Goal: Transaction & Acquisition: Purchase product/service

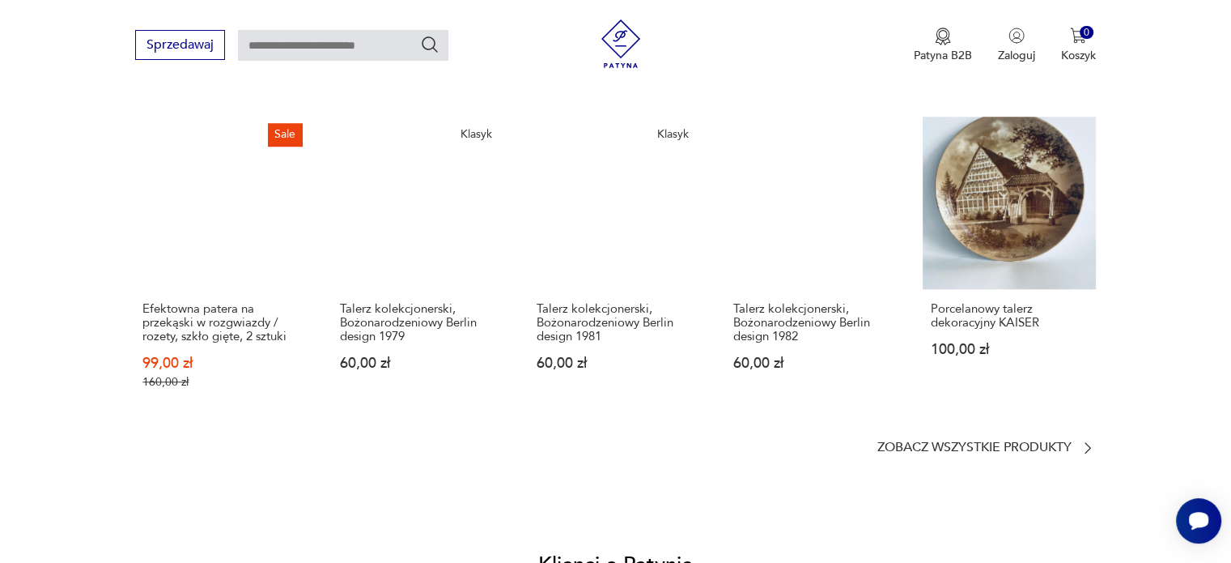
scroll to position [1295, 0]
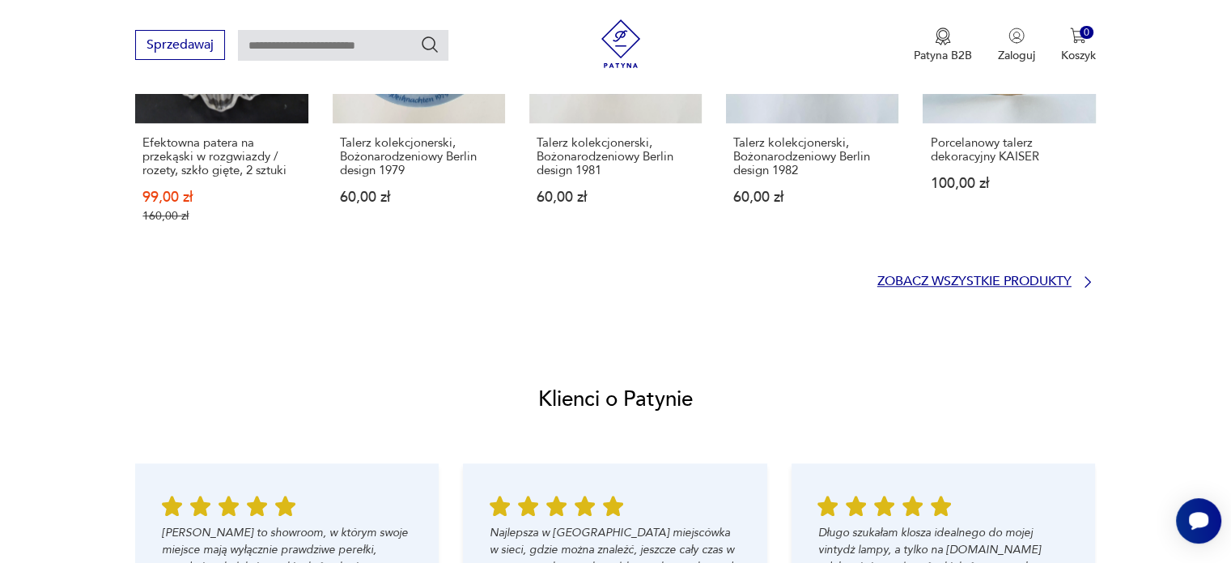
click at [991, 276] on p "Zobacz wszystkie produkty" at bounding box center [975, 281] width 194 height 11
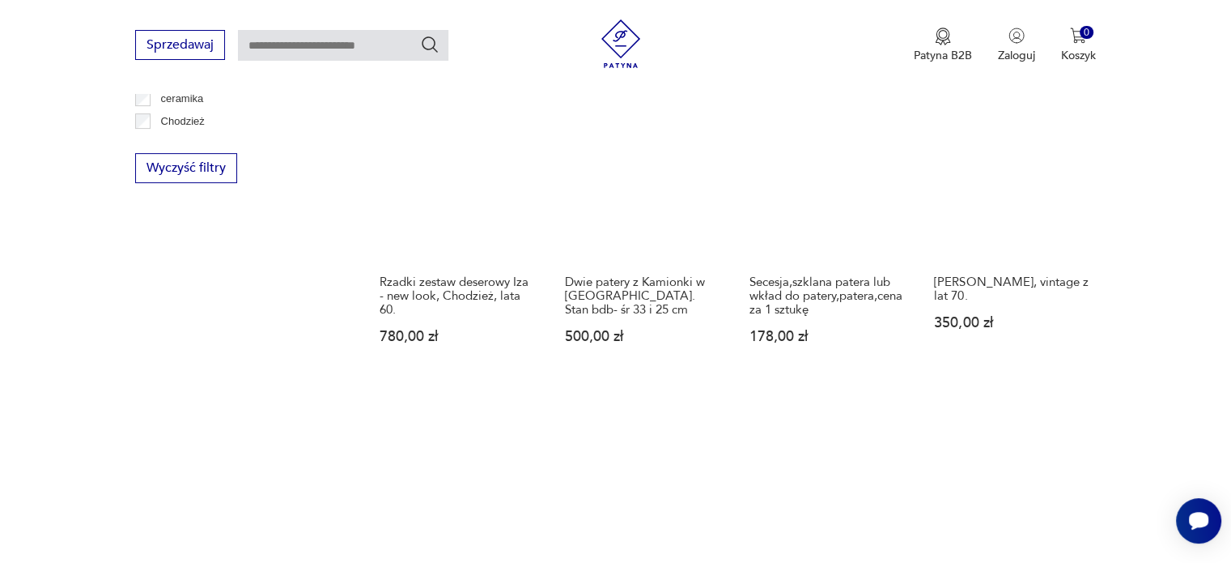
scroll to position [606, 0]
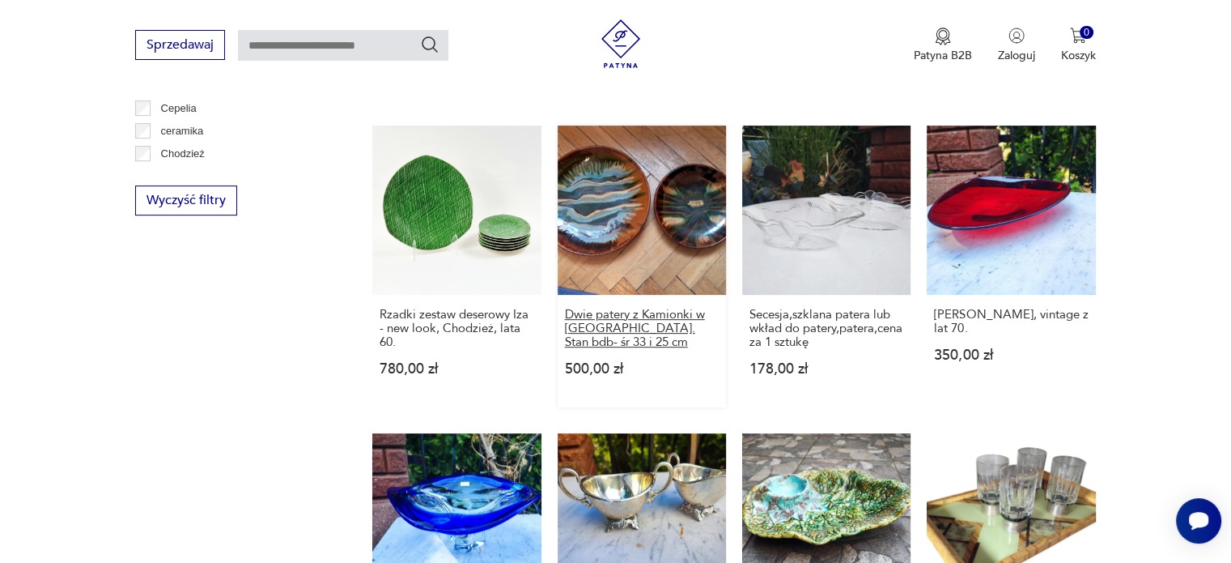
click at [615, 321] on h3 "Dwie patery z Kamionki w [GEOGRAPHIC_DATA]. Stan bdb- śr 33 i 25 cm" at bounding box center [642, 328] width 154 height 41
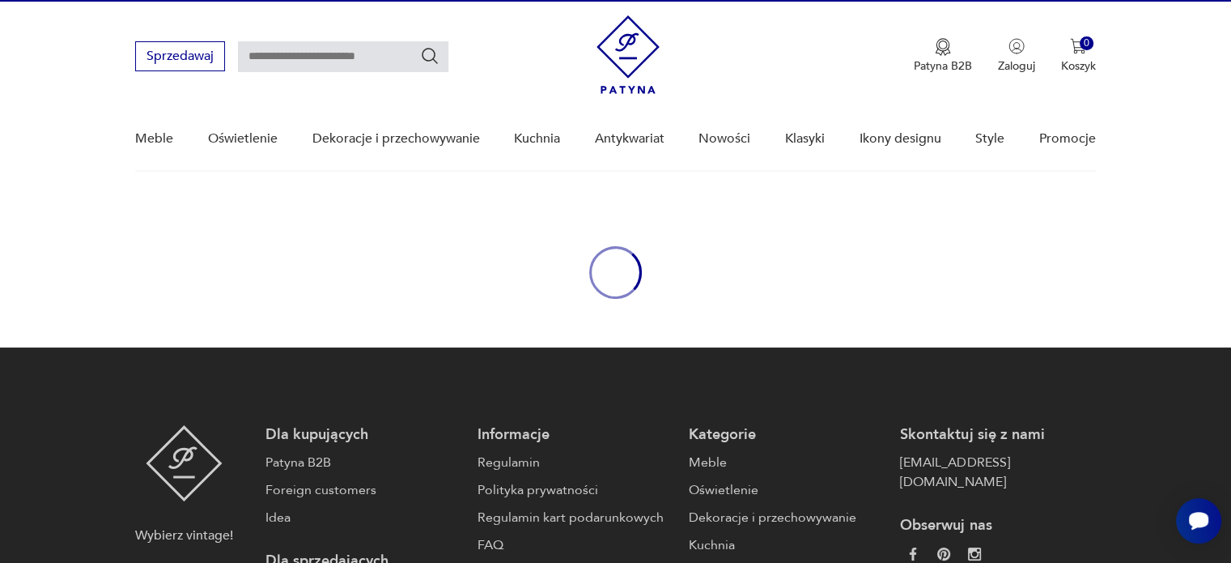
scroll to position [32, 0]
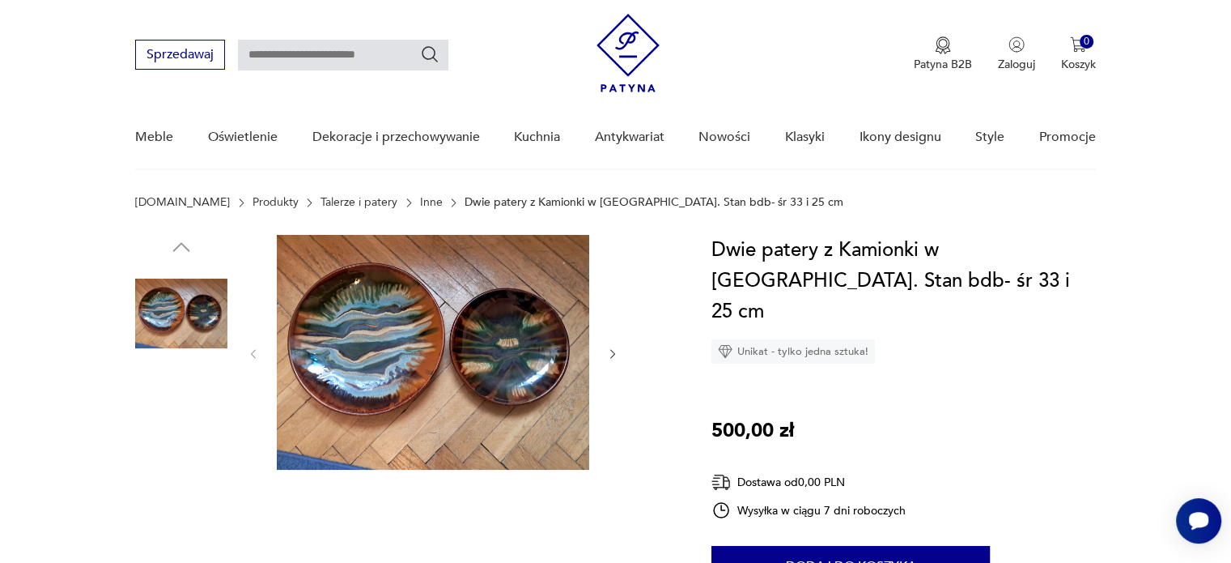
click at [376, 362] on img at bounding box center [433, 352] width 313 height 235
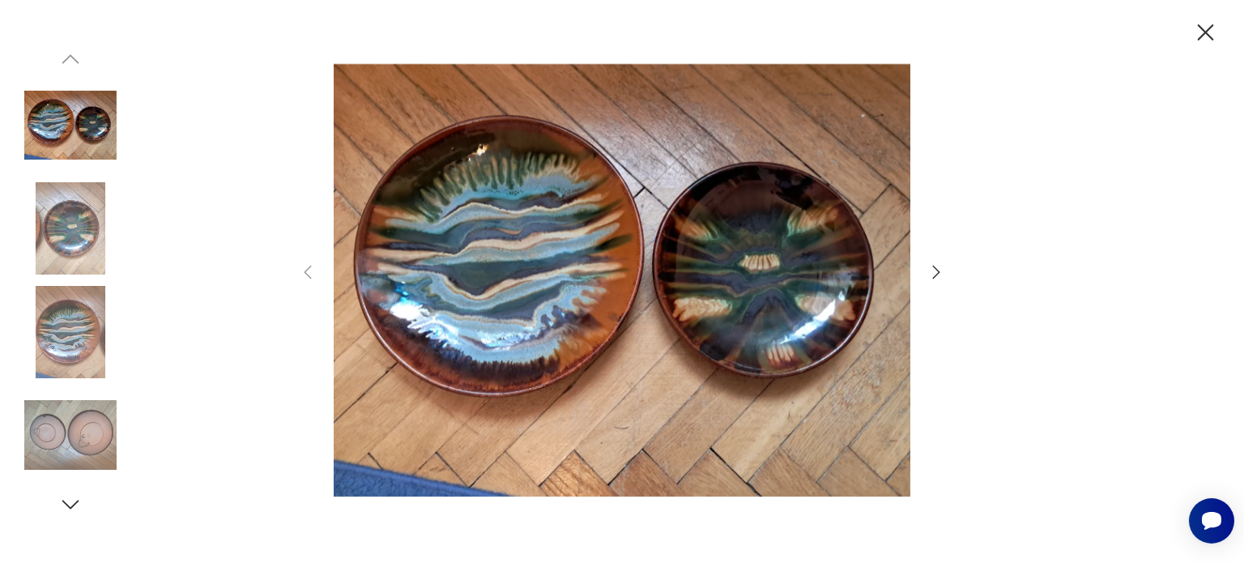
click at [66, 230] on img at bounding box center [70, 228] width 92 height 92
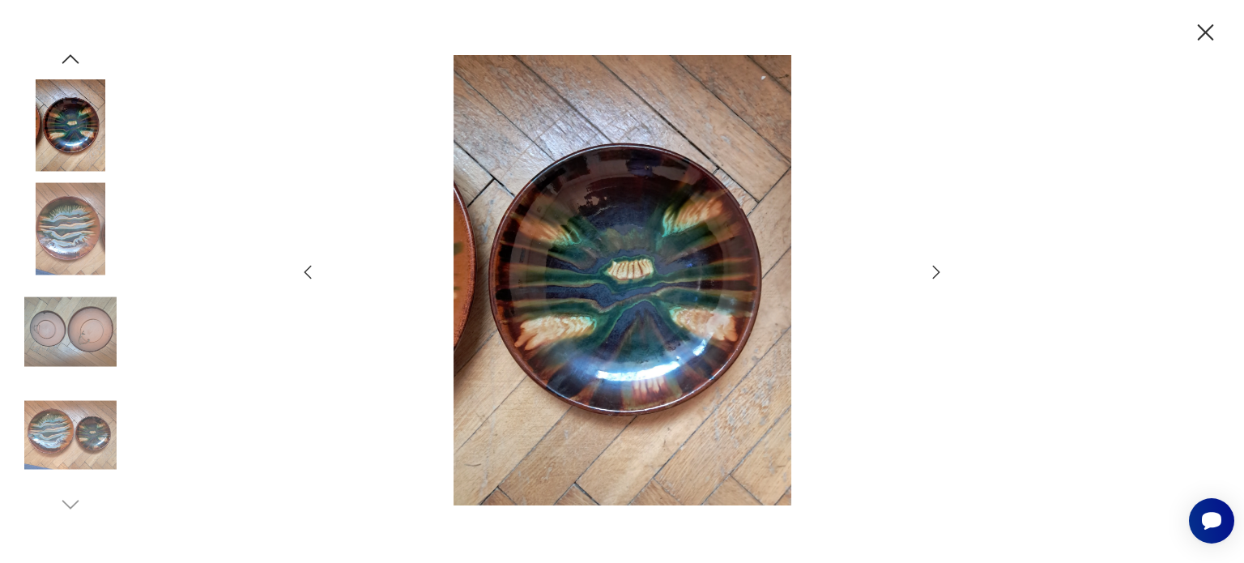
click at [67, 236] on img at bounding box center [70, 228] width 92 height 92
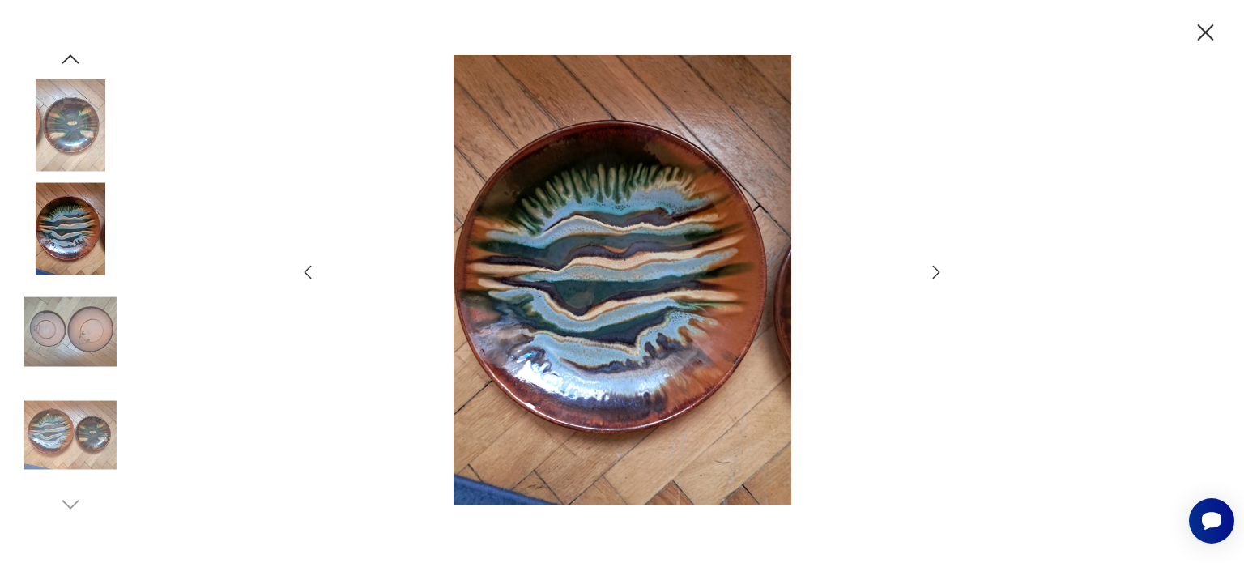
click at [1203, 29] on icon "button" at bounding box center [1205, 32] width 16 height 16
